Goal: Navigation & Orientation: Find specific page/section

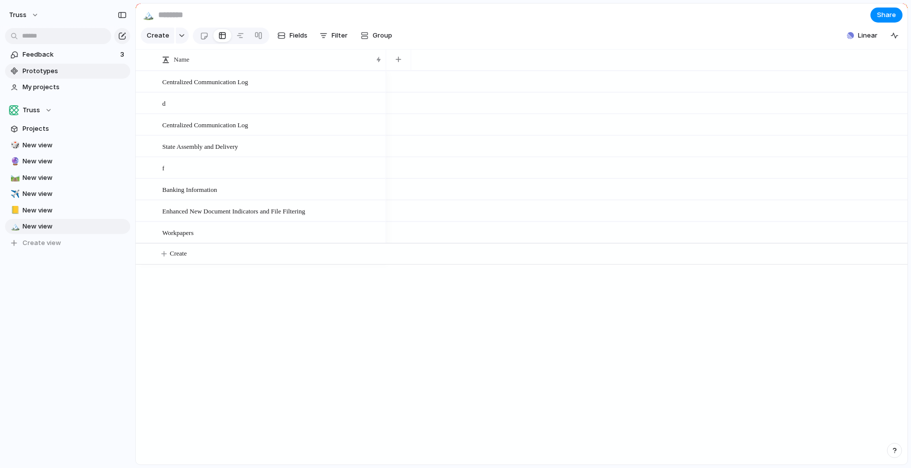
click at [30, 71] on span "Prototypes" at bounding box center [75, 71] width 104 height 10
click at [42, 172] on link "🛤️ New view" at bounding box center [67, 177] width 125 height 15
click at [56, 81] on link "My projects" at bounding box center [67, 87] width 125 height 15
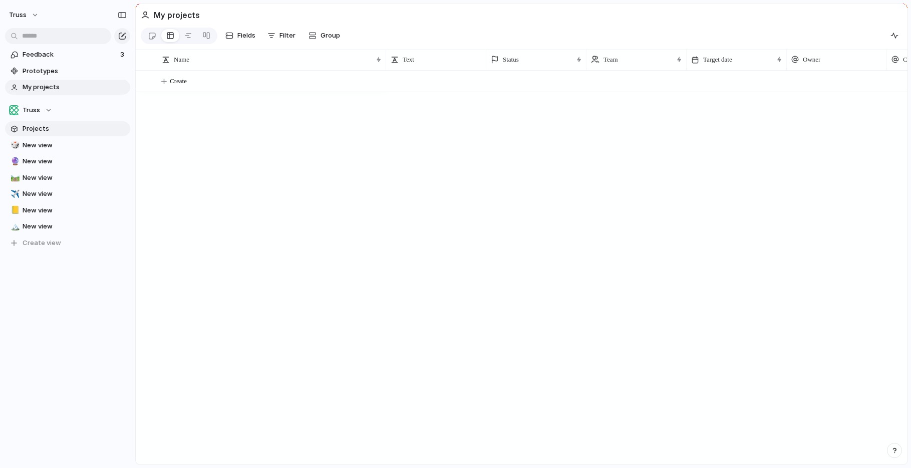
click at [42, 123] on link "Projects" at bounding box center [67, 128] width 125 height 15
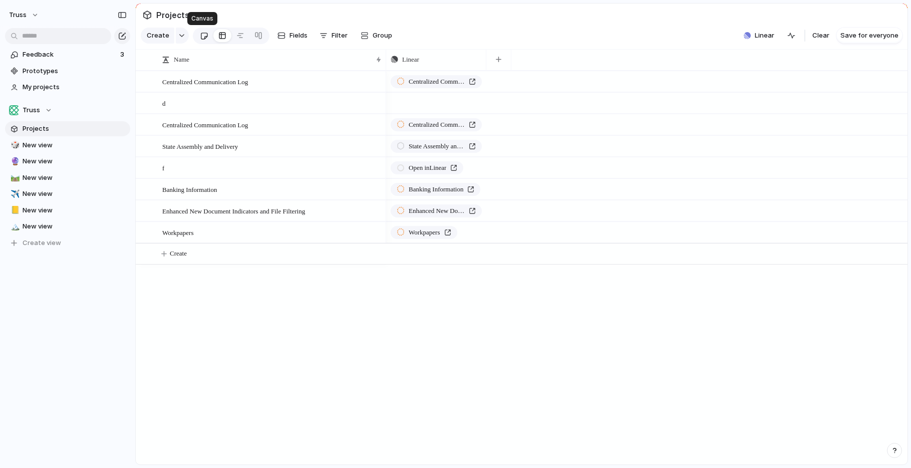
click at [203, 38] on div at bounding box center [204, 36] width 9 height 17
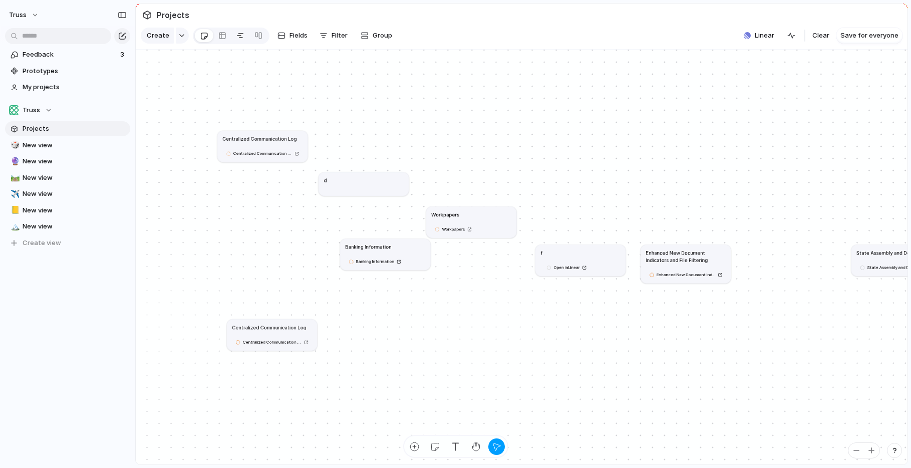
click at [239, 33] on div at bounding box center [240, 36] width 8 height 16
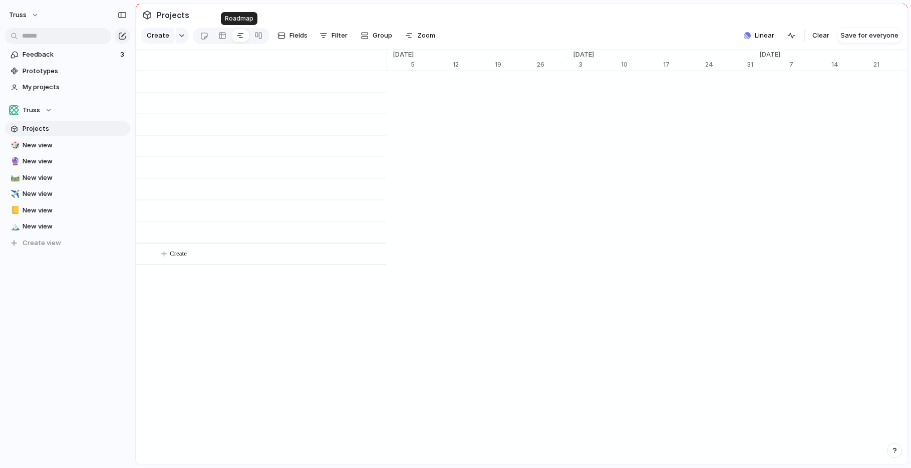
scroll to position [0, 6445]
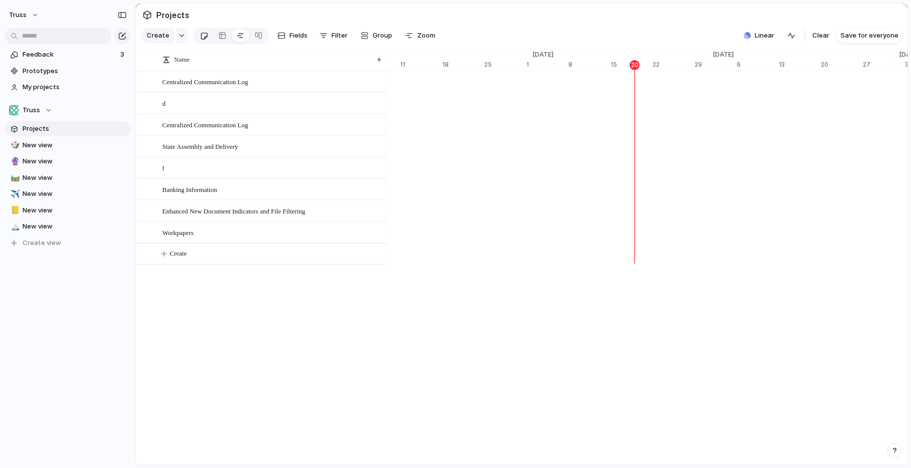
click at [205, 38] on div at bounding box center [204, 36] width 9 height 17
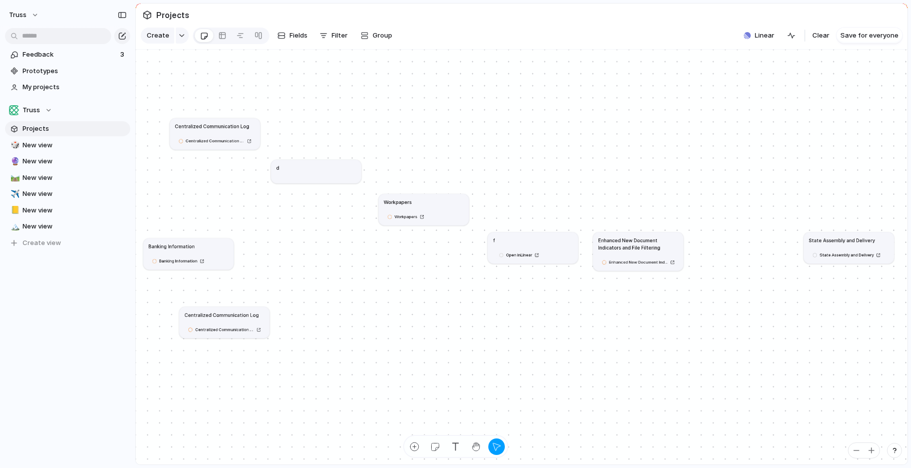
drag, startPoint x: 357, startPoint y: 243, endPoint x: 219, endPoint y: 233, distance: 138.0
click at [213, 242] on article "Banking Information Banking Information" at bounding box center [188, 253] width 90 height 31
click at [219, 233] on div "Banking Information" at bounding box center [193, 232] width 80 height 7
drag, startPoint x: 169, startPoint y: 251, endPoint x: 263, endPoint y: 254, distance: 93.7
click at [262, 246] on link "Banking Information" at bounding box center [258, 242] width 59 height 8
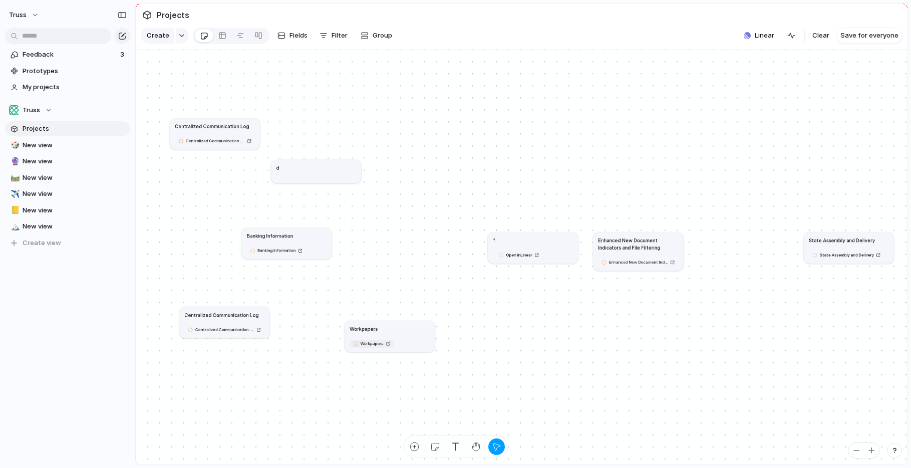
drag, startPoint x: 403, startPoint y: 215, endPoint x: 349, endPoint y: 342, distance: 137.3
click at [360, 342] on span "Workpapers" at bounding box center [371, 343] width 23 height 6
drag, startPoint x: 437, startPoint y: 448, endPoint x: 392, endPoint y: 239, distance: 213.1
click at [392, 239] on div "Truss Feedback 3 Prototypes My projects Truss Projects 🎲 New view 🔮 New view 🛤️…" at bounding box center [455, 234] width 911 height 468
click at [437, 447] on div "button" at bounding box center [435, 446] width 11 height 11
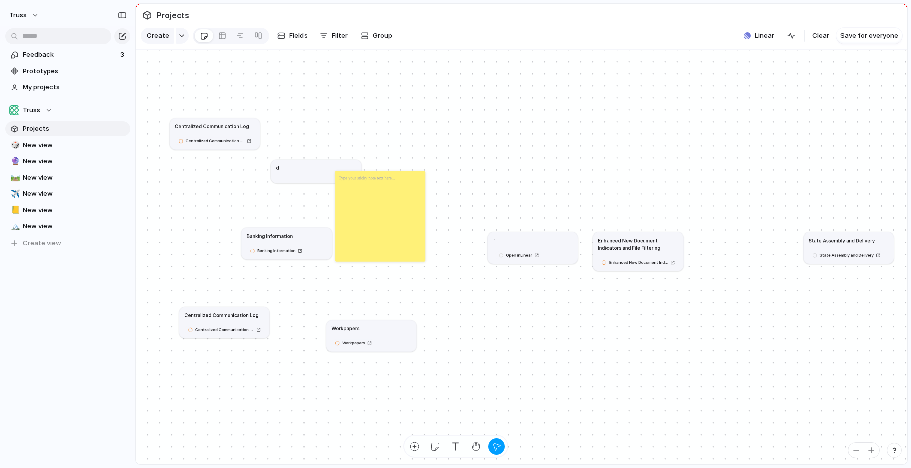
click at [388, 195] on div at bounding box center [380, 216] width 90 height 90
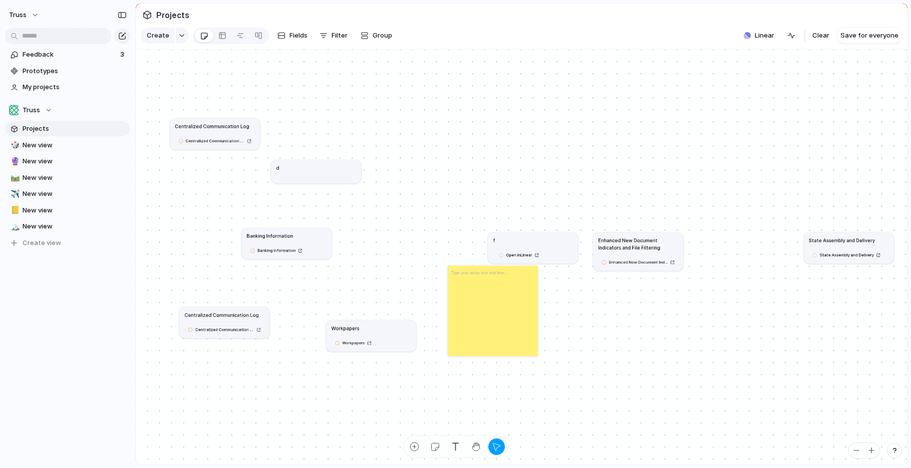
drag, startPoint x: 379, startPoint y: 188, endPoint x: 539, endPoint y: 432, distance: 291.9
click at [538, 355] on div at bounding box center [493, 310] width 90 height 90
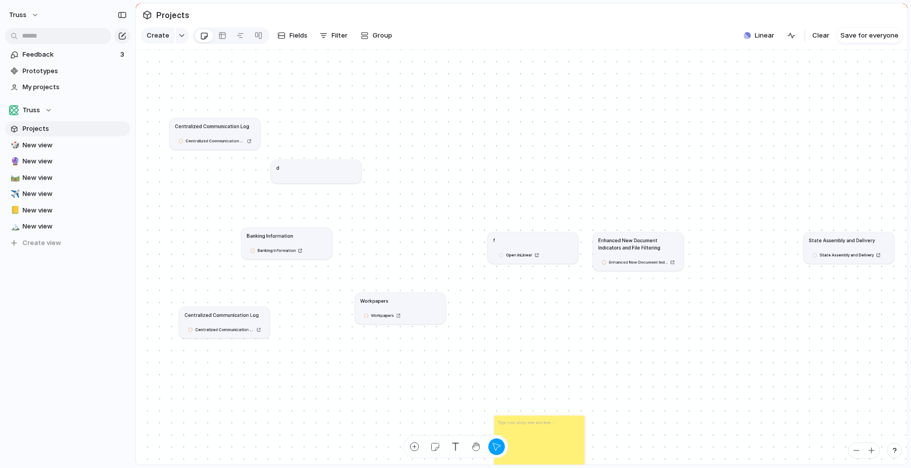
drag, startPoint x: 379, startPoint y: 333, endPoint x: 414, endPoint y: 298, distance: 49.6
click at [414, 298] on article "Workpapers Workpapers" at bounding box center [400, 307] width 90 height 31
click at [389, 295] on h1 "Workpapers" at bounding box center [380, 292] width 28 height 7
click at [236, 37] on div at bounding box center [240, 36] width 8 height 16
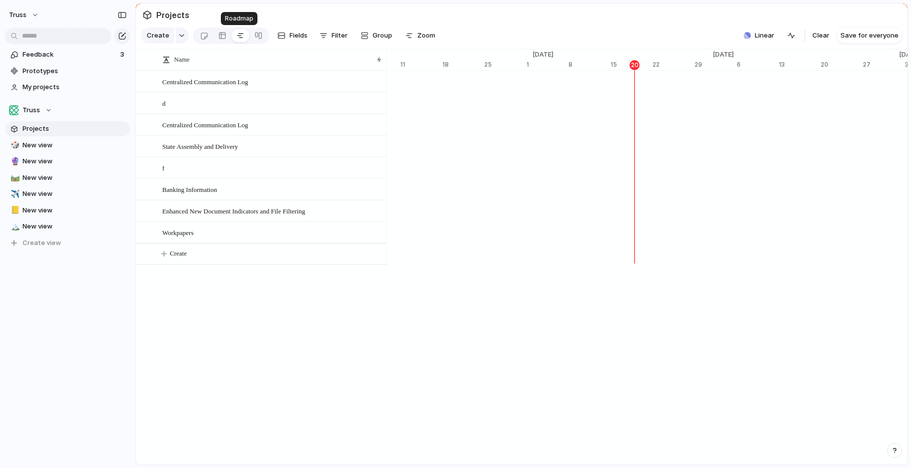
scroll to position [0, 6445]
click at [223, 37] on div at bounding box center [222, 36] width 8 height 16
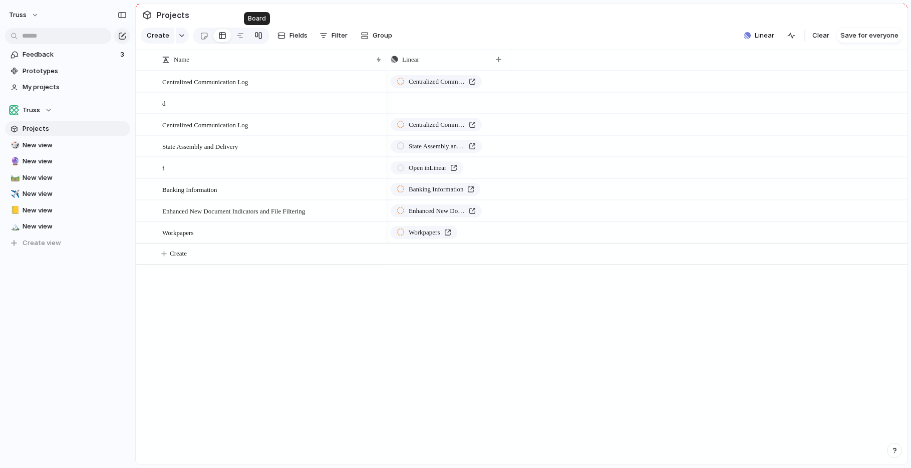
click at [259, 35] on div at bounding box center [258, 36] width 8 height 16
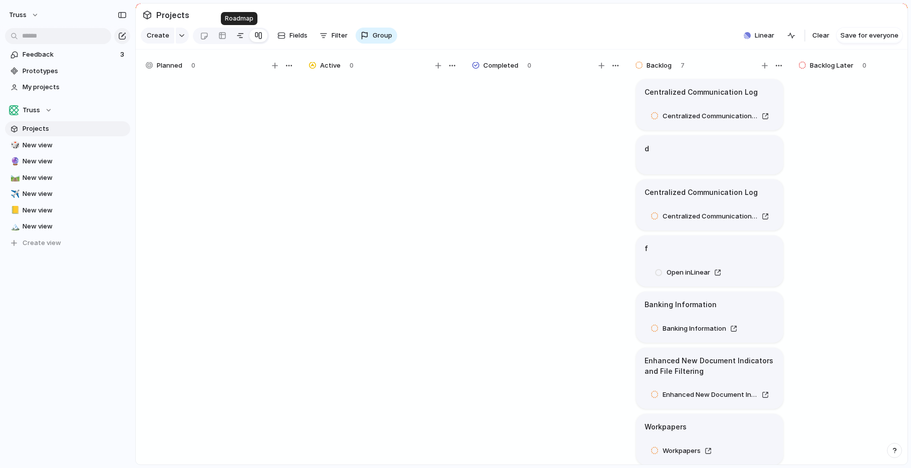
click at [231, 38] on link at bounding box center [240, 36] width 18 height 16
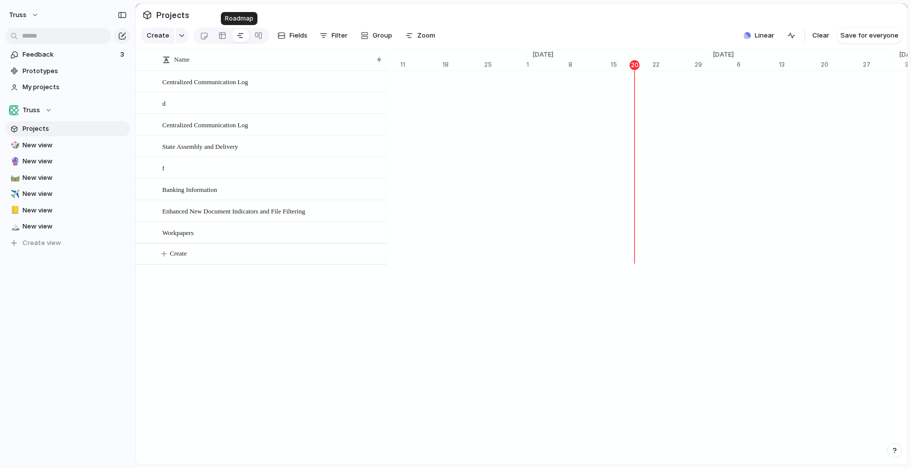
scroll to position [0, 6445]
click at [206, 38] on div at bounding box center [204, 36] width 9 height 17
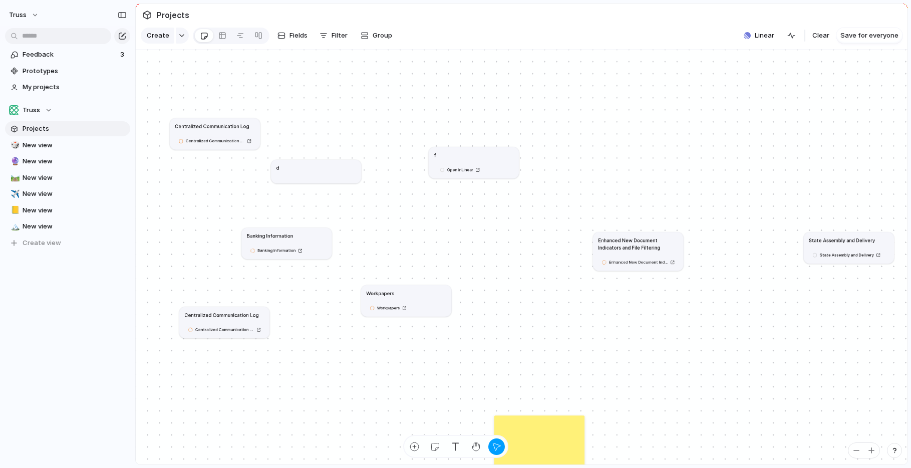
drag, startPoint x: 509, startPoint y: 245, endPoint x: 444, endPoint y: 162, distance: 105.9
click at [446, 162] on article "f Open in Linear" at bounding box center [474, 162] width 90 height 31
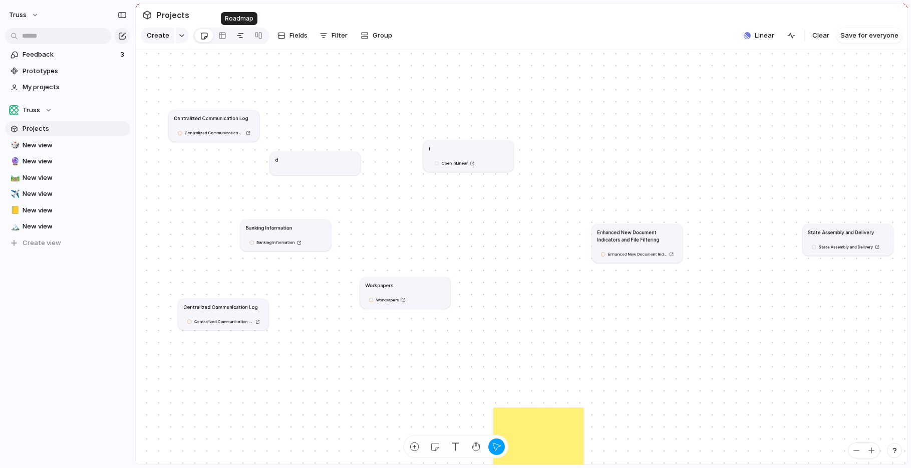
click at [238, 36] on div at bounding box center [240, 36] width 8 height 16
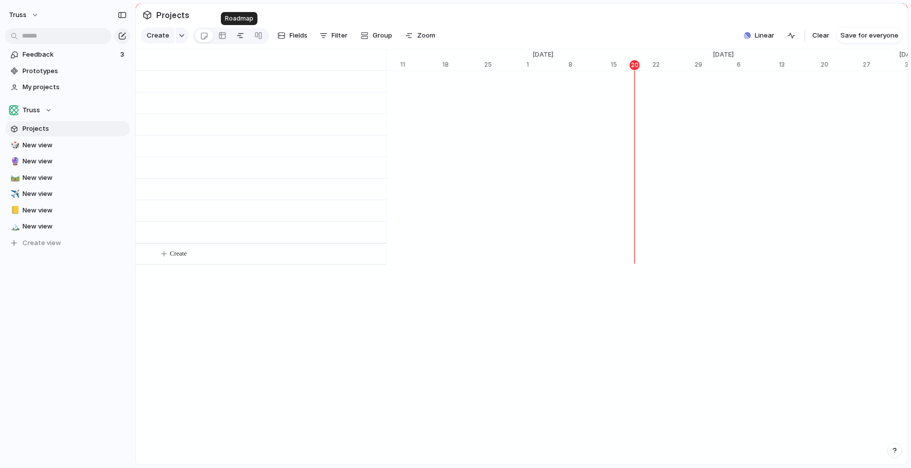
scroll to position [0, 6445]
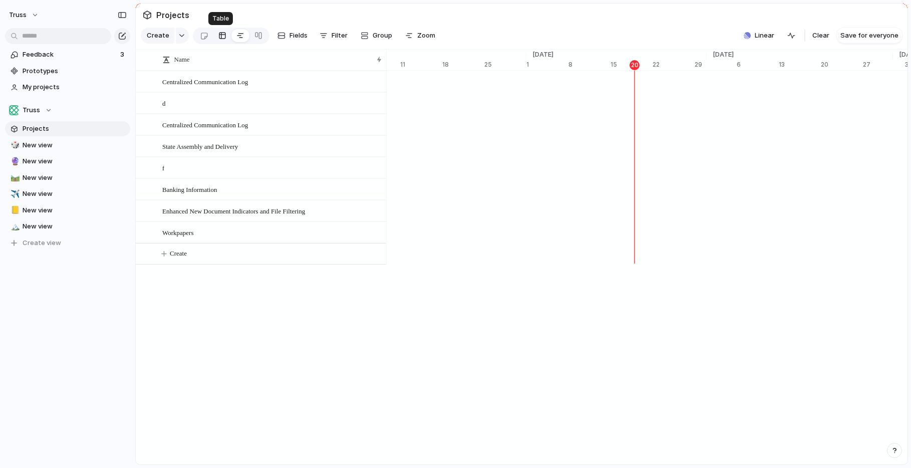
click at [219, 38] on div at bounding box center [222, 36] width 8 height 16
